Goal: Navigation & Orientation: Find specific page/section

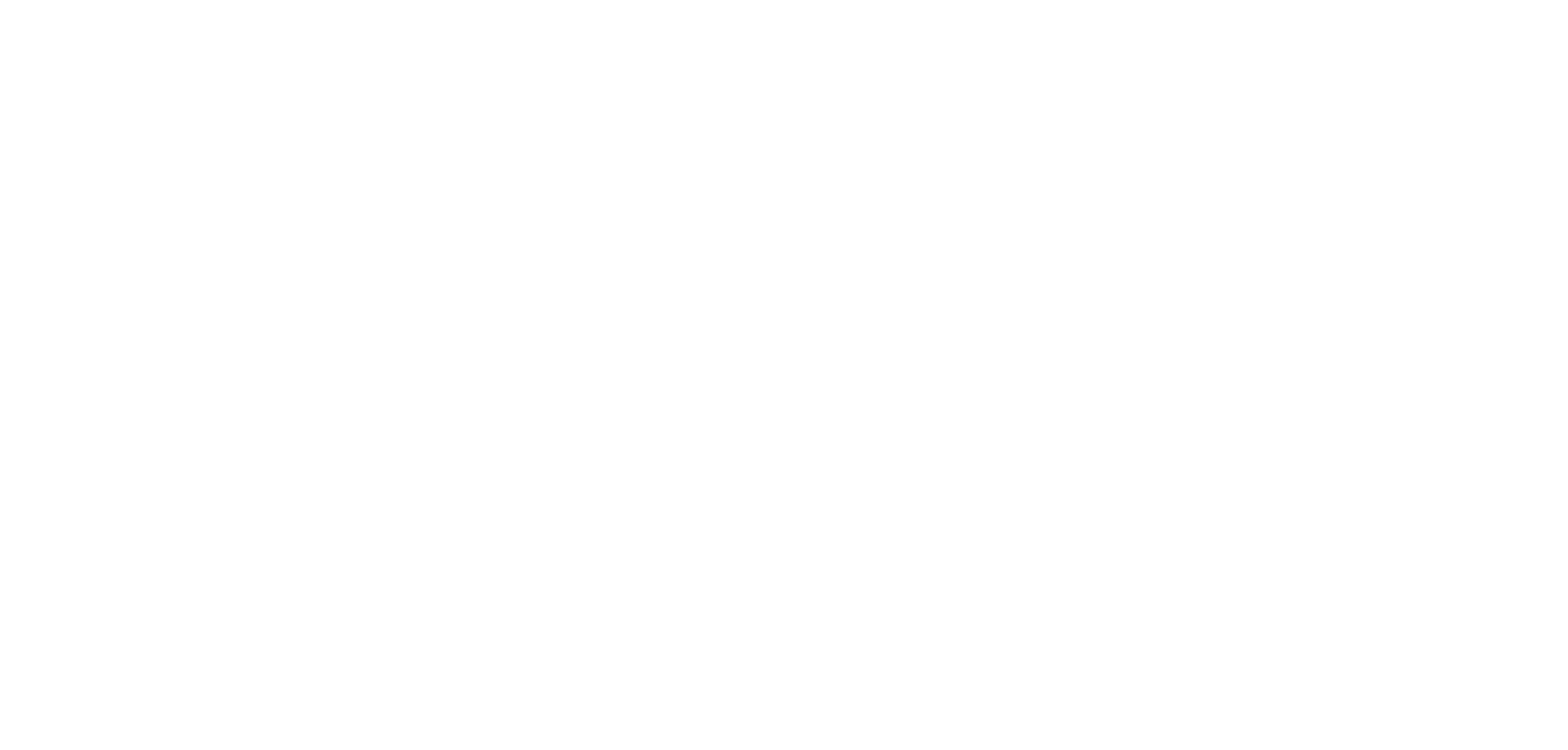
scroll to position [905, 0]
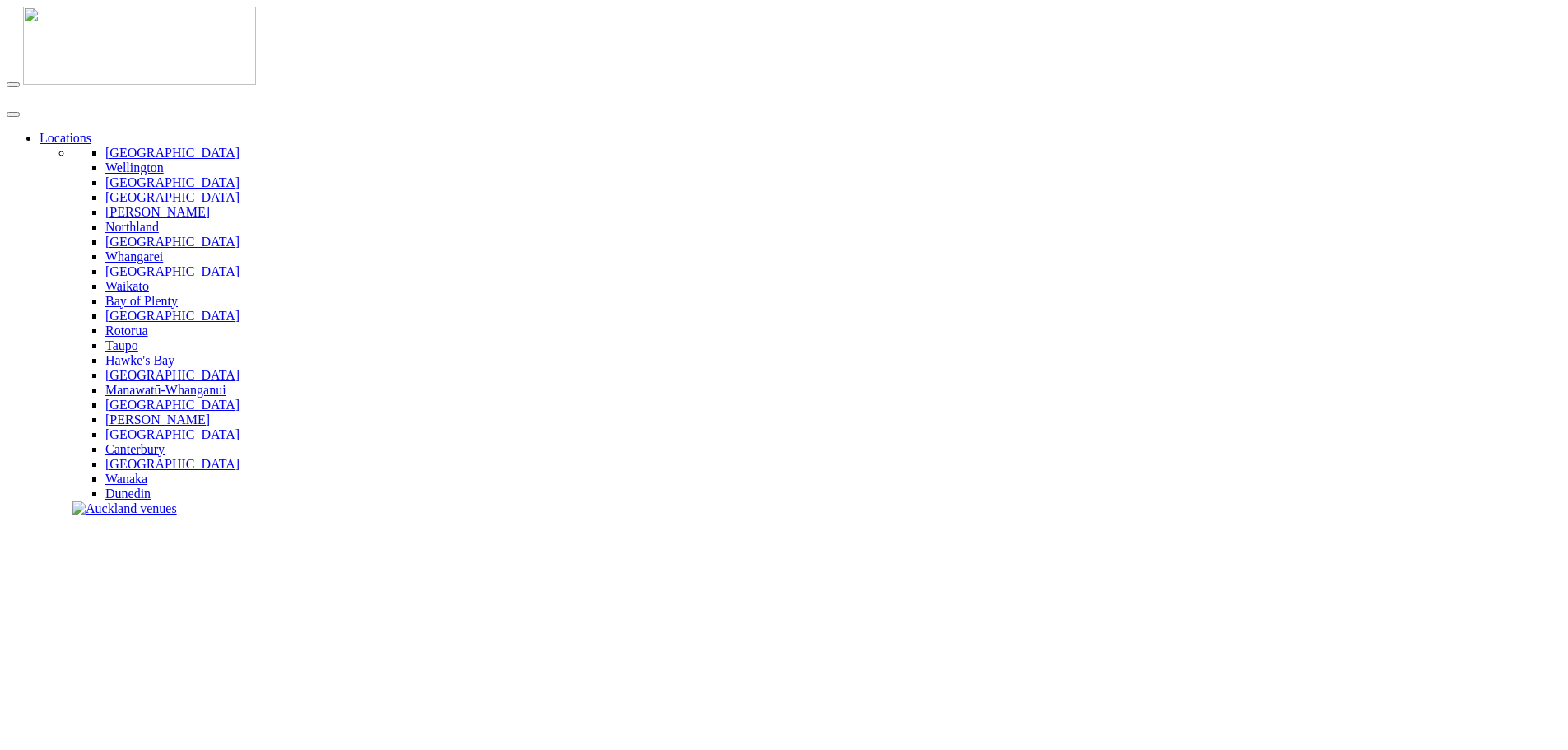
scroll to position [329, 0]
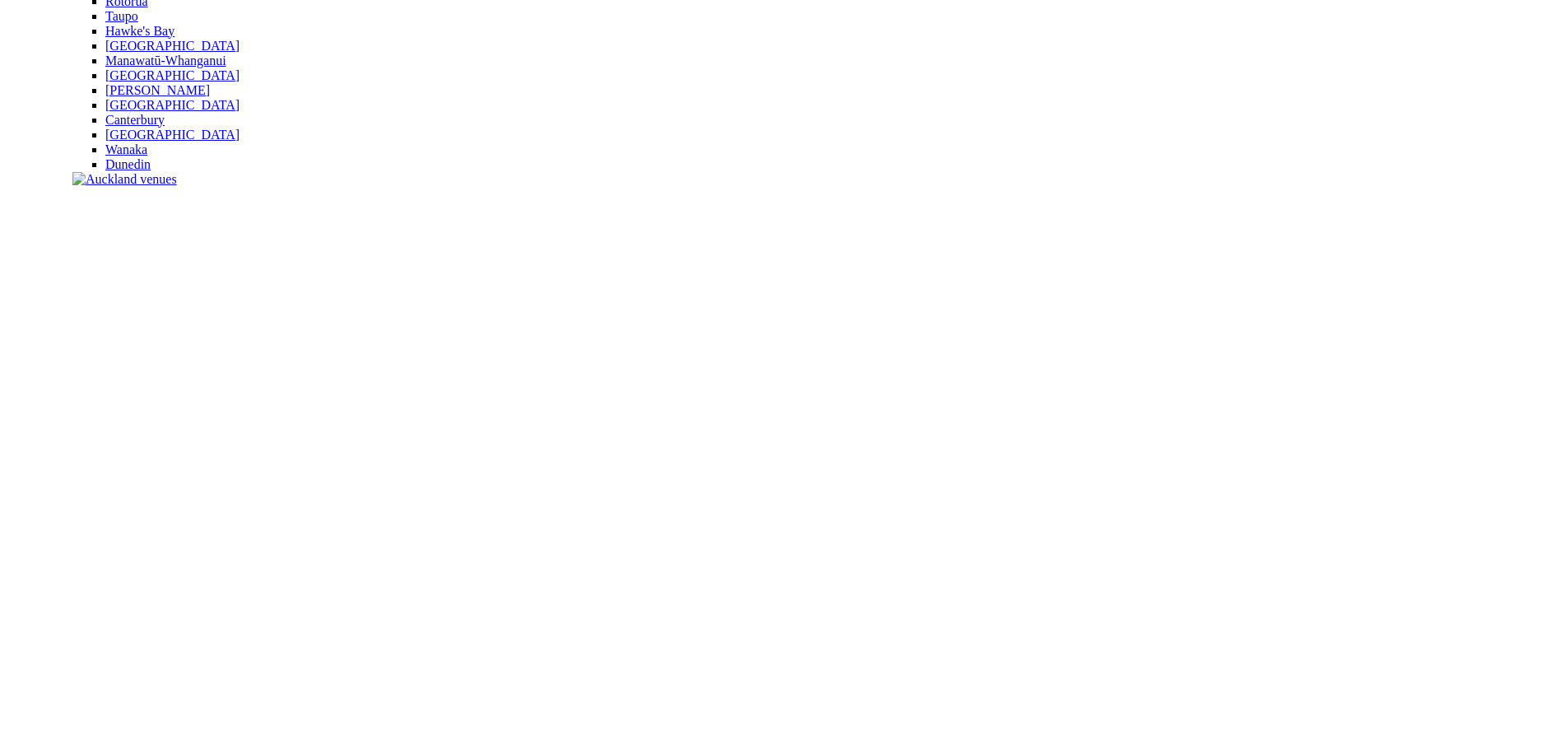
drag, startPoint x: 986, startPoint y: 90, endPoint x: 989, endPoint y: 104, distance: 14.3
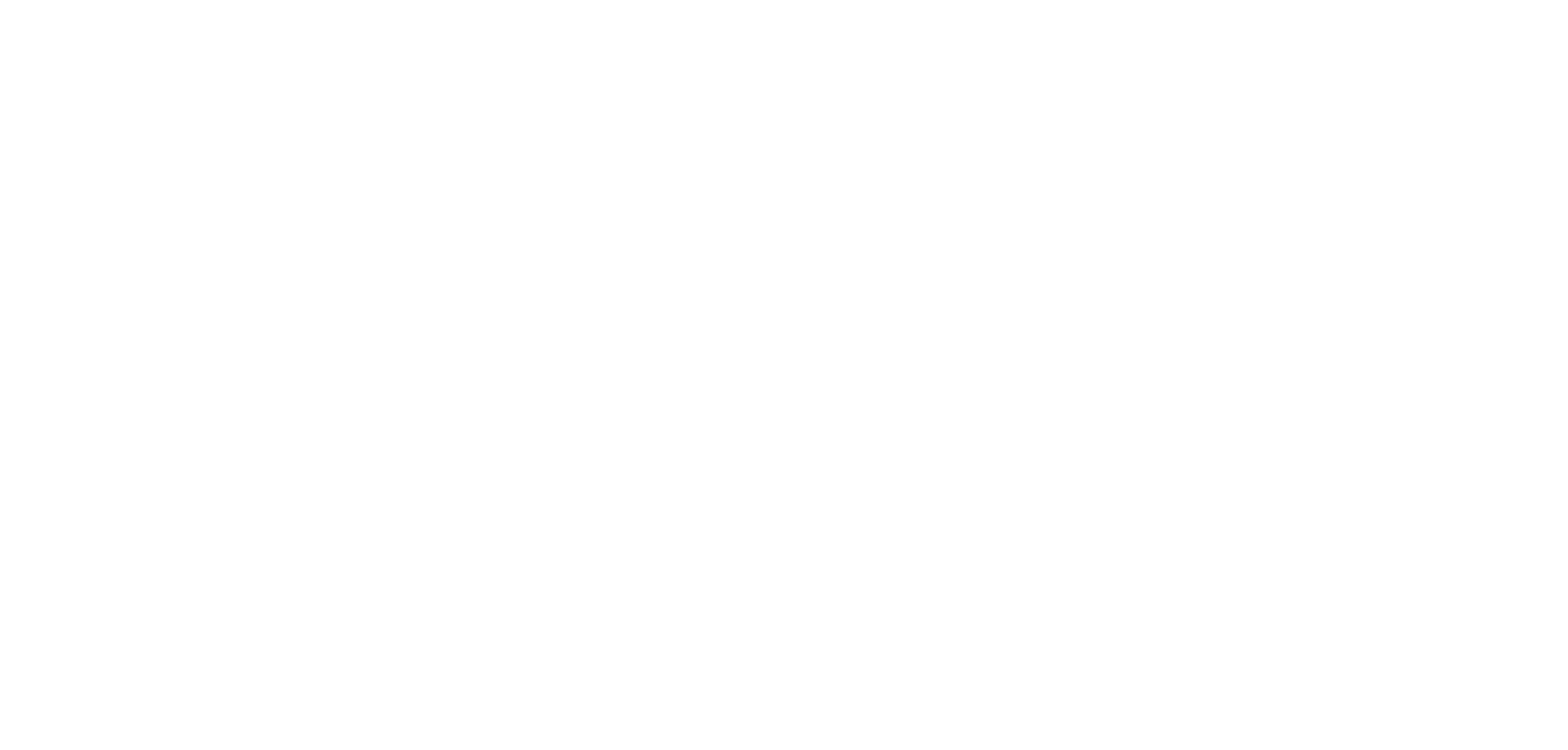
scroll to position [987, 0]
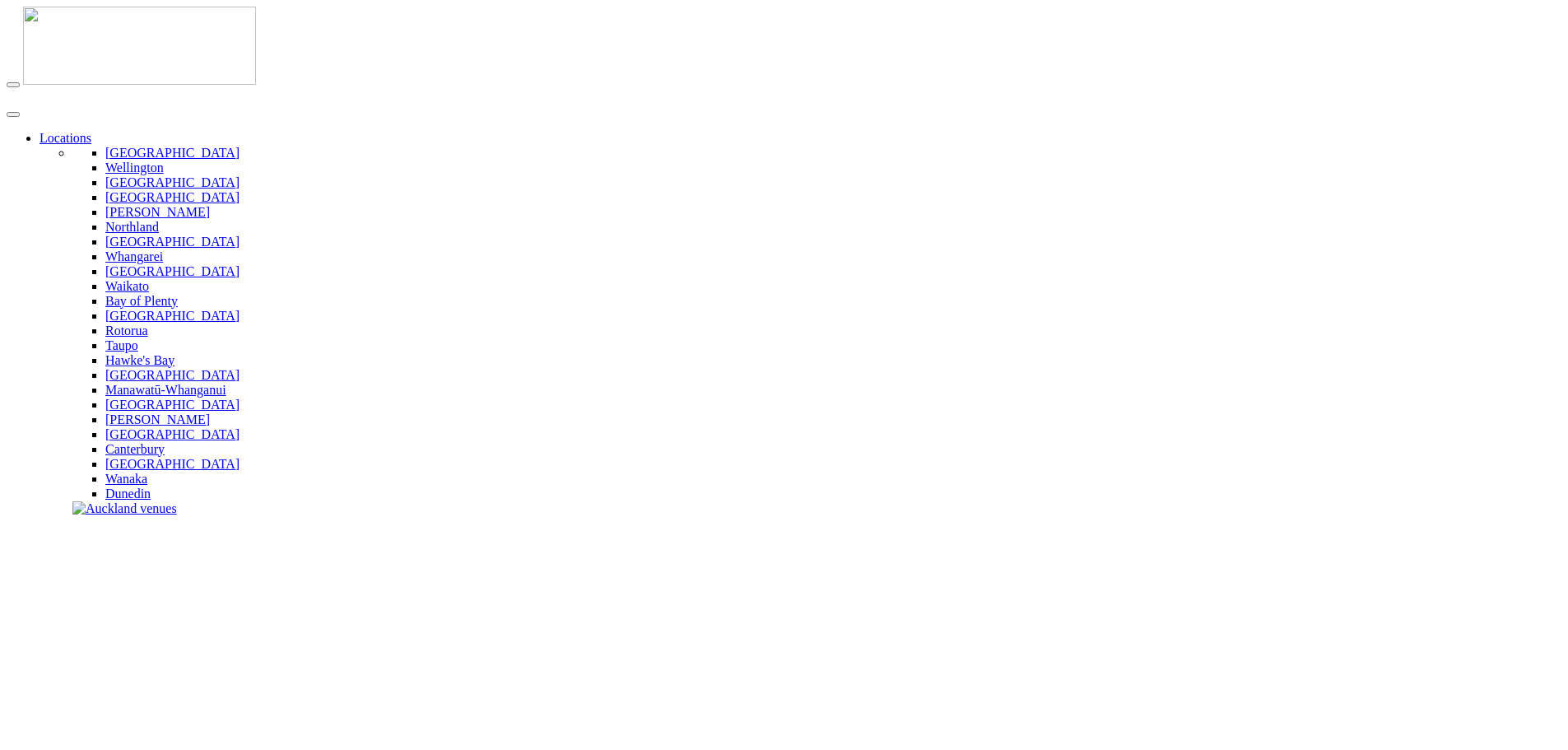
click at [78, 45] on img at bounding box center [139, 46] width 233 height 79
drag, startPoint x: 77, startPoint y: 45, endPoint x: 58, endPoint y: 38, distance: 20.2
click at [58, 38] on img at bounding box center [139, 46] width 233 height 79
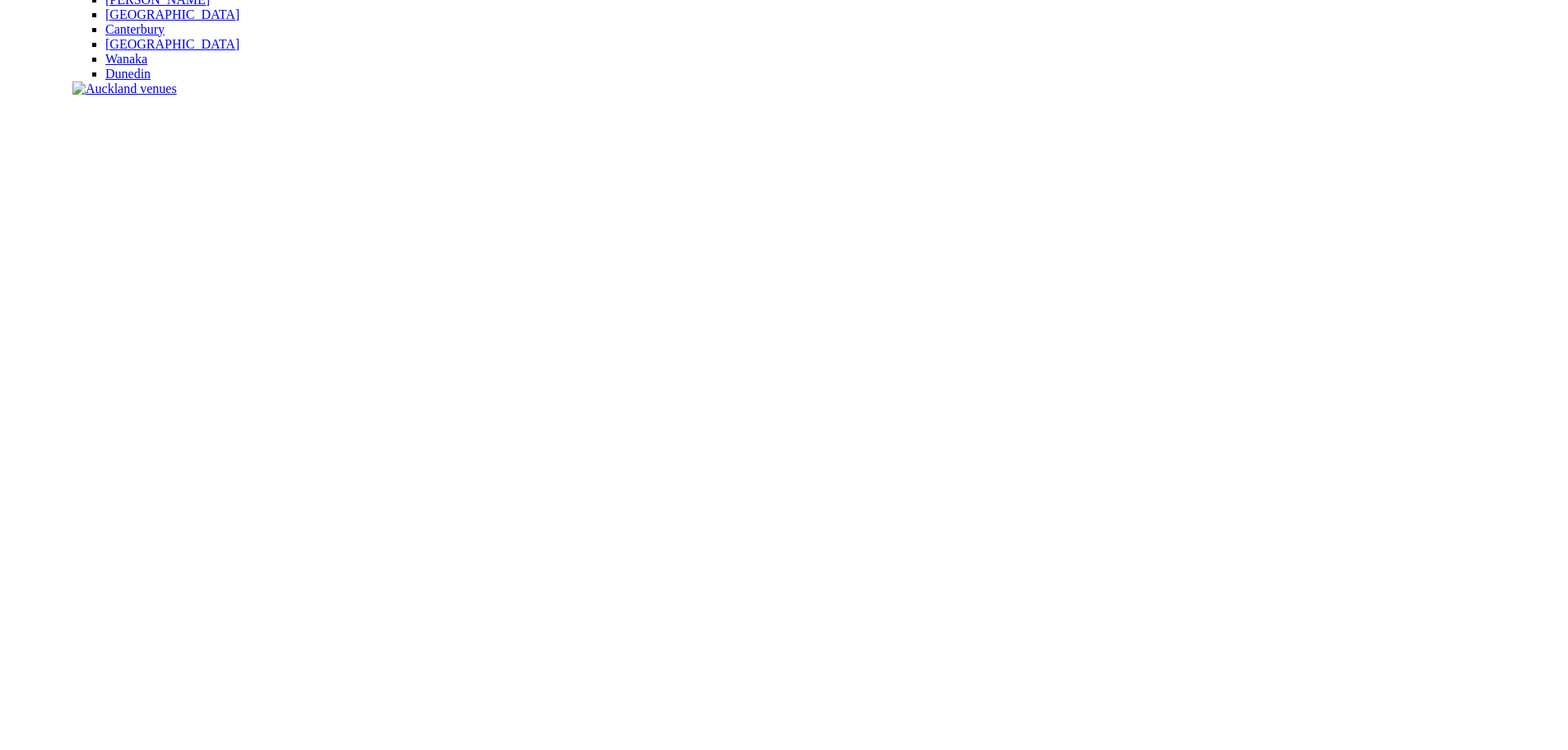
scroll to position [576, 0]
